Goal: Task Accomplishment & Management: Manage account settings

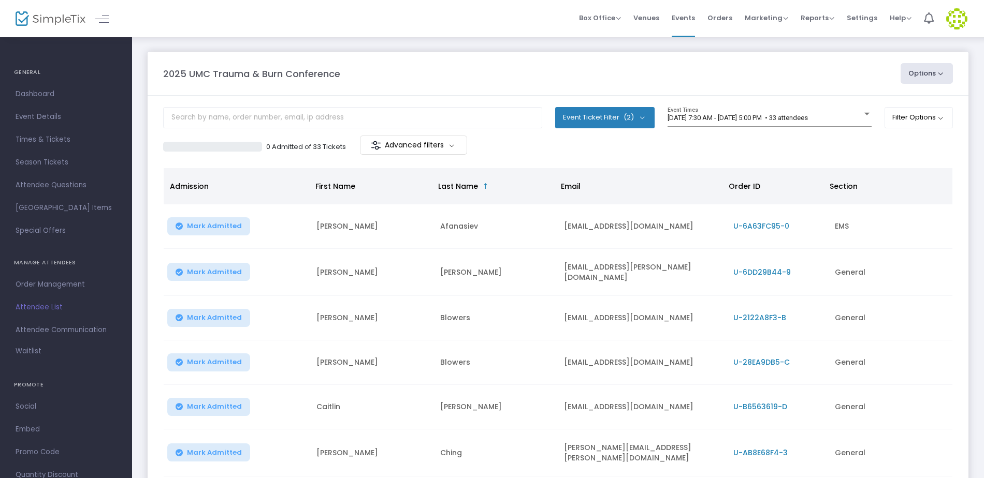
click at [946, 74] on button "Options" at bounding box center [926, 73] width 53 height 21
click at [958, 28] on img at bounding box center [956, 18] width 21 height 21
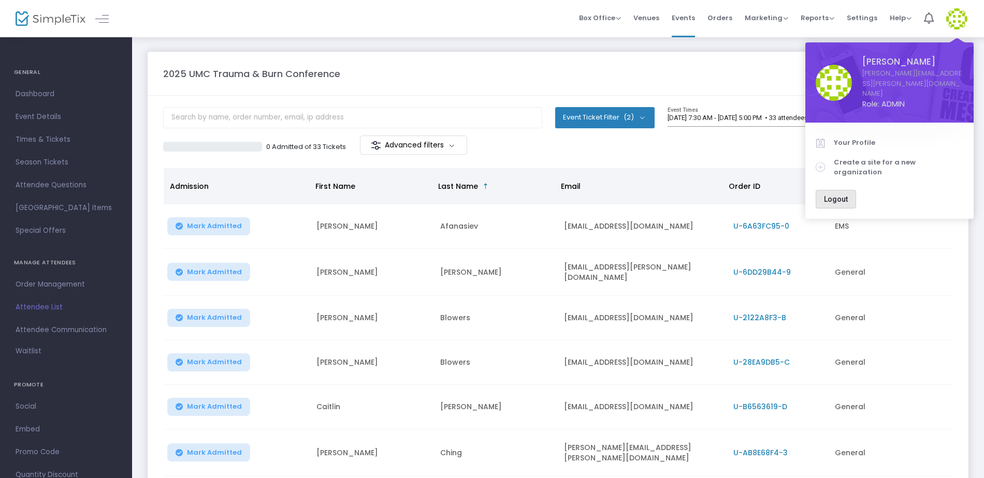
click at [842, 190] on button "Logout" at bounding box center [835, 199] width 40 height 19
